Goal: Navigation & Orientation: Find specific page/section

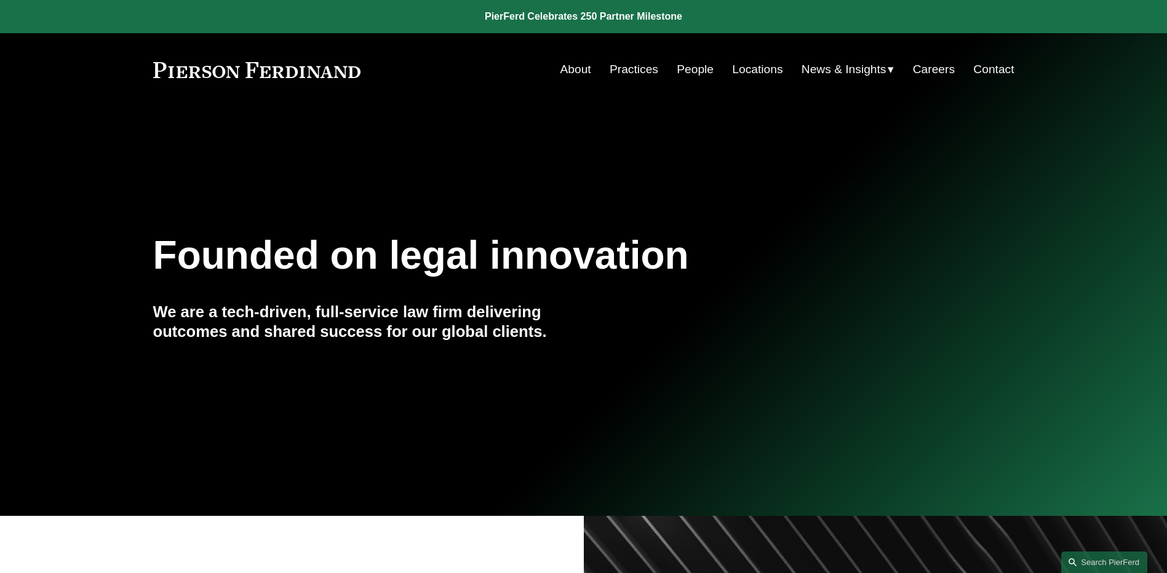
click at [687, 70] on link "People" at bounding box center [695, 69] width 37 height 23
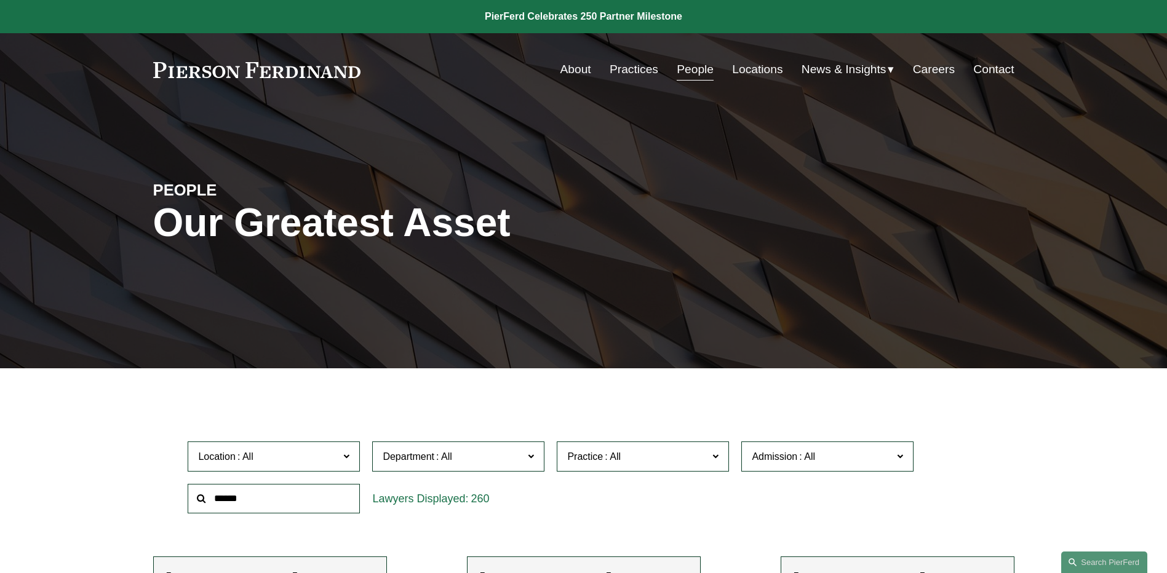
click at [0, 0] on span "News" at bounding box center [0, 0] width 0 height 0
